Goal: Navigation & Orientation: Find specific page/section

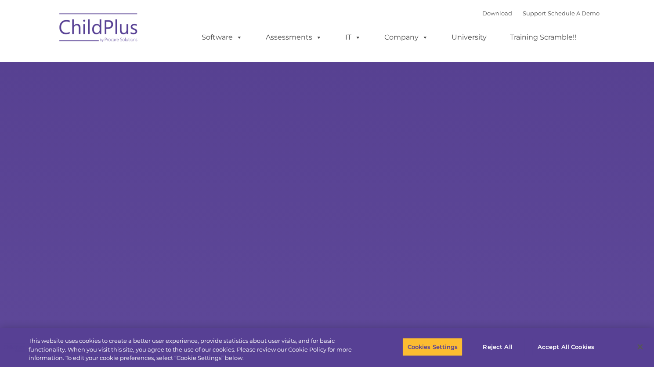
select select "MEDIUM"
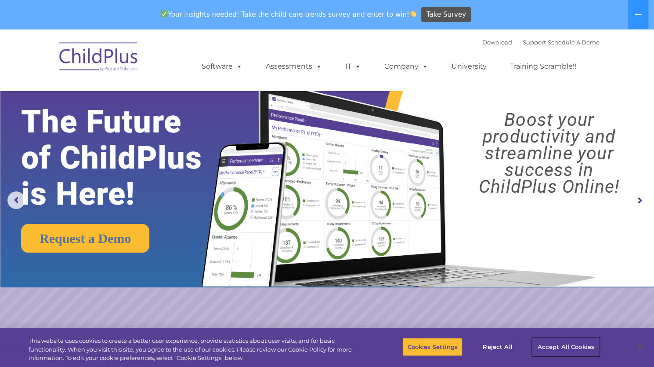
click at [577, 345] on button "Accept All Cookies" at bounding box center [566, 346] width 66 height 18
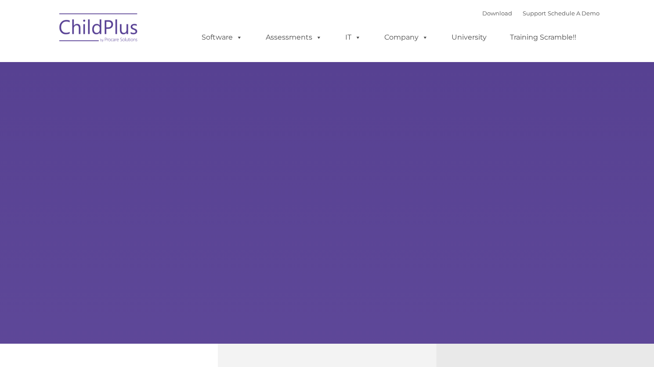
type input ""
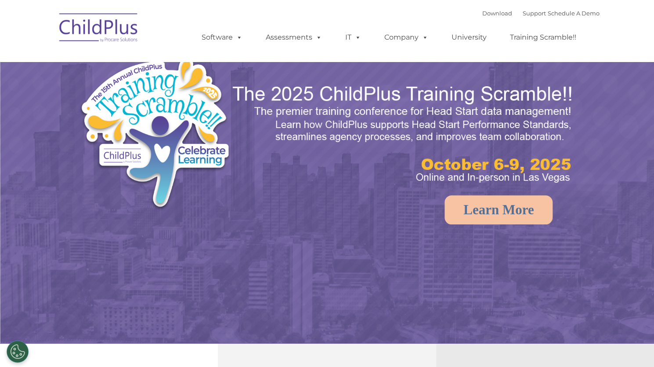
select select "MEDIUM"
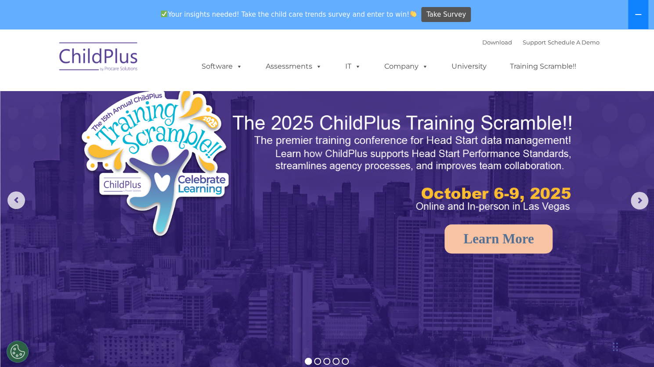
click at [639, 17] on icon at bounding box center [638, 14] width 7 height 7
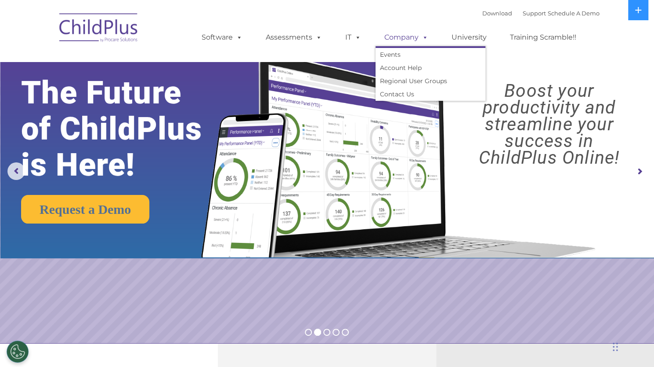
click at [407, 38] on link "Company" at bounding box center [407, 38] width 62 height 18
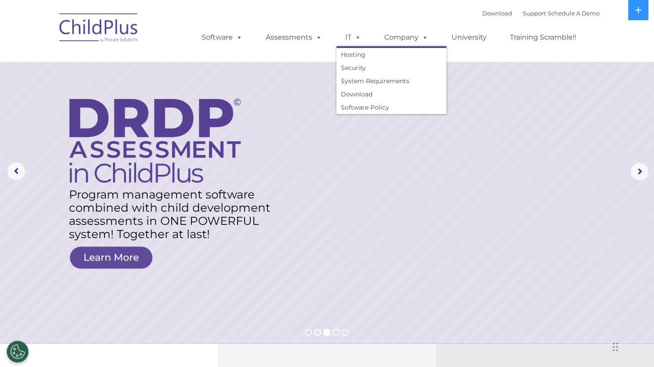
click at [348, 40] on link "IT" at bounding box center [353, 38] width 33 height 18
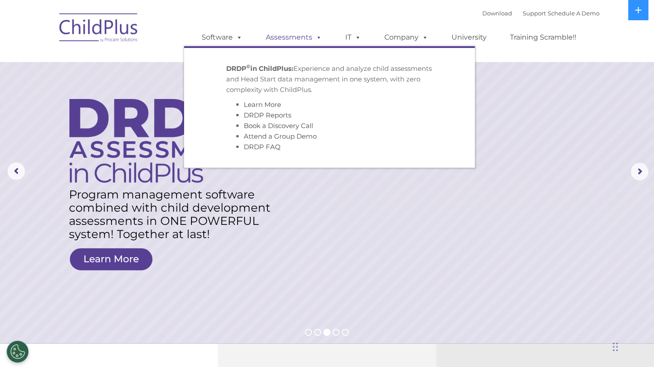
click at [297, 36] on link "Assessments" at bounding box center [294, 38] width 74 height 18
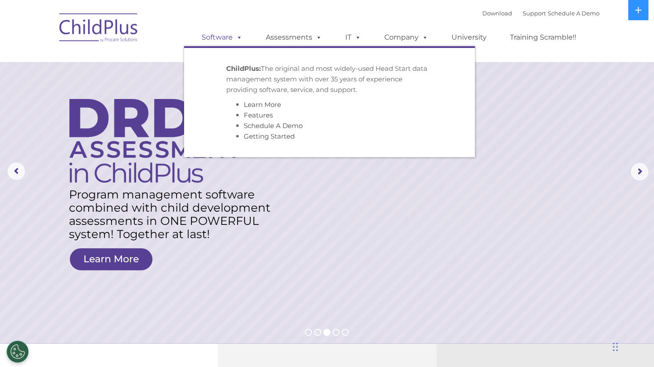
click at [222, 36] on link "Software" at bounding box center [222, 38] width 58 height 18
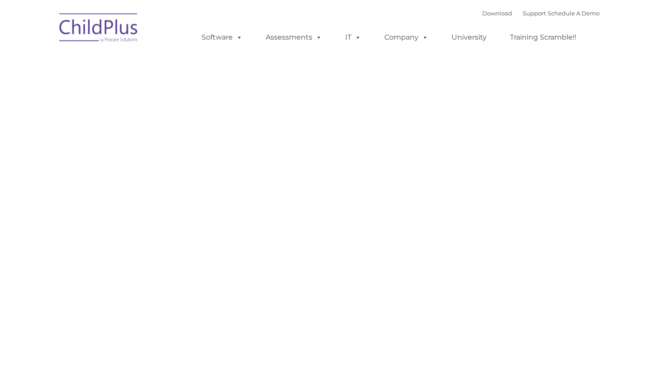
type input ""
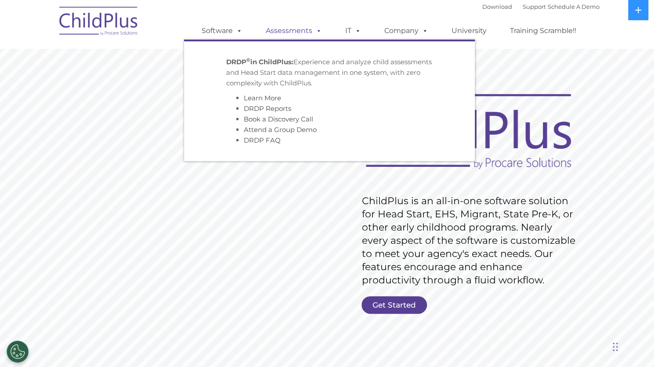
click at [293, 32] on link "Assessments" at bounding box center [294, 31] width 74 height 18
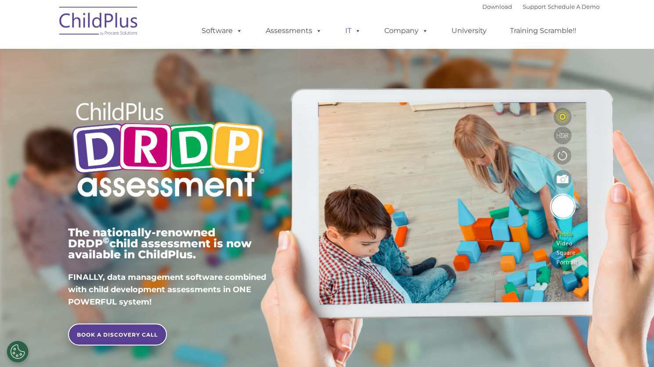
type input ""
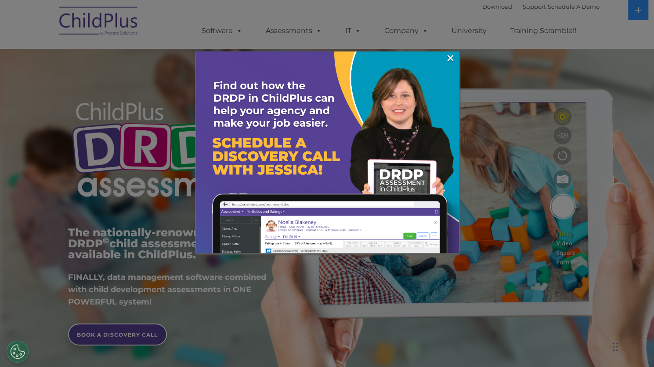
click at [404, 33] on div at bounding box center [327, 183] width 654 height 367
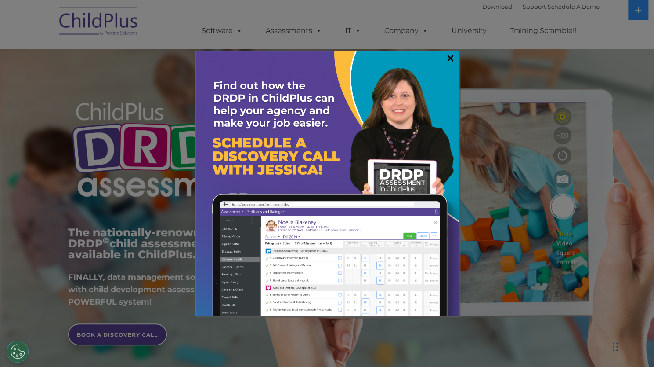
click at [452, 57] on link "×" at bounding box center [451, 58] width 10 height 9
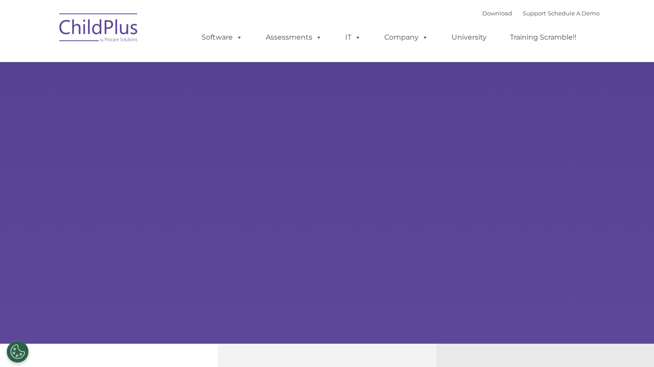
select select "MEDIUM"
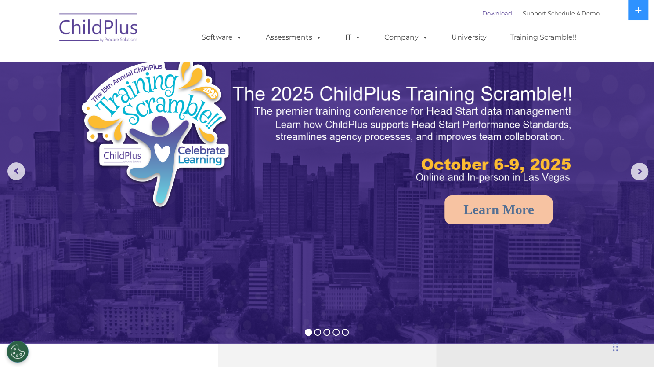
click at [487, 13] on link "Download" at bounding box center [498, 13] width 30 height 7
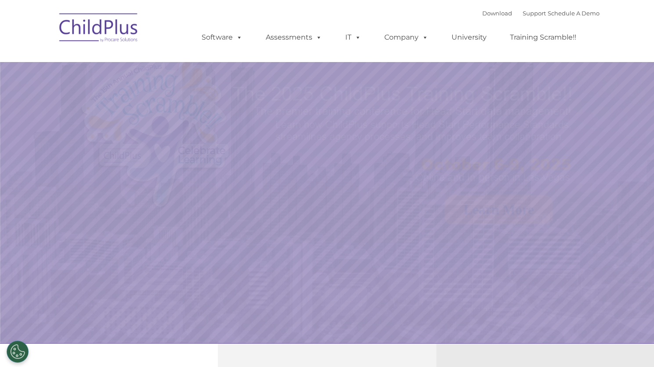
select select "MEDIUM"
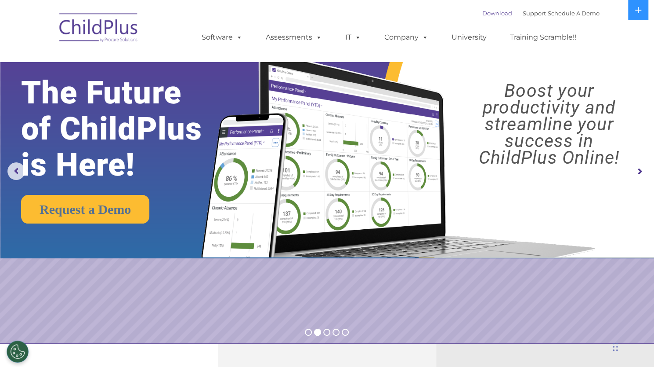
click at [487, 15] on link "Download" at bounding box center [498, 13] width 30 height 7
